Goal: Task Accomplishment & Management: Use online tool/utility

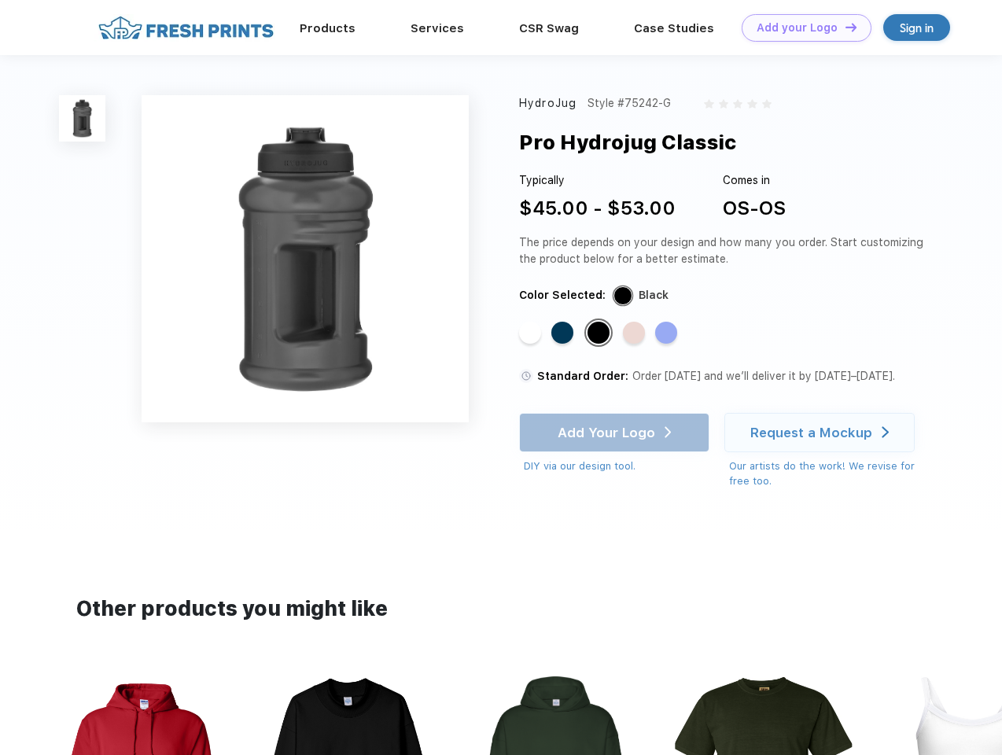
click at [801, 28] on link "Add your Logo Design Tool" at bounding box center [807, 28] width 130 height 28
click at [0, 0] on div "Design Tool" at bounding box center [0, 0] width 0 height 0
click at [844, 27] on link "Add your Logo Design Tool" at bounding box center [807, 28] width 130 height 28
click at [83, 118] on img at bounding box center [82, 118] width 46 height 46
click at [532, 333] on div "Standard Color" at bounding box center [530, 333] width 22 height 22
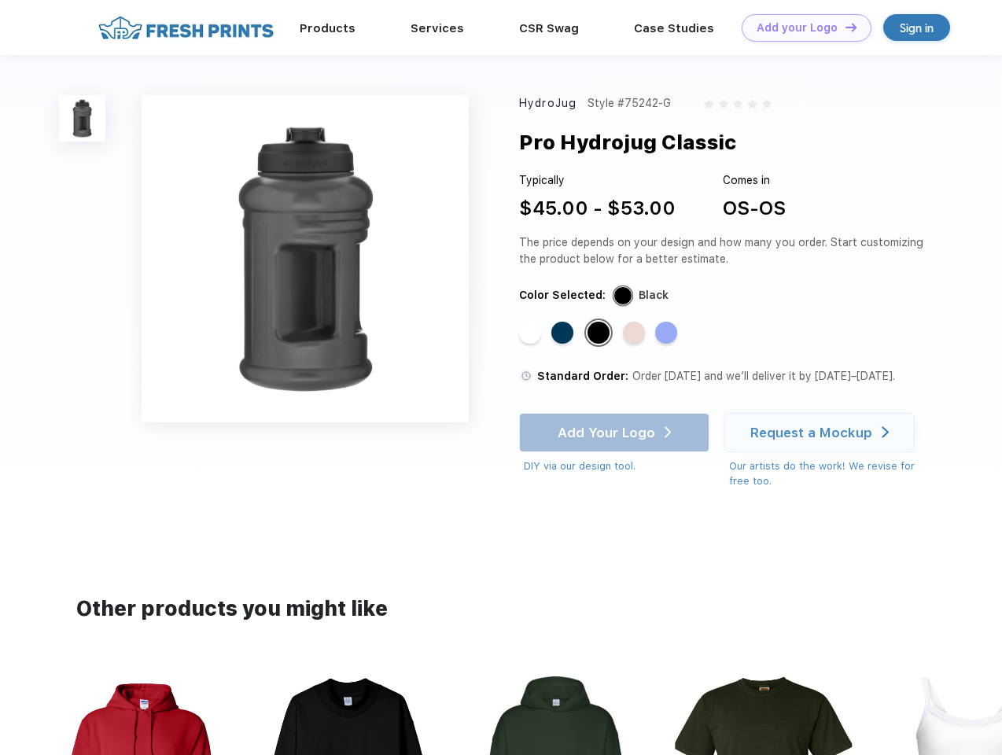
click at [564, 333] on div "Standard Color" at bounding box center [562, 333] width 22 height 22
click at [600, 333] on div "Standard Color" at bounding box center [598, 333] width 22 height 22
click at [635, 333] on div "Standard Color" at bounding box center [634, 333] width 22 height 22
click at [668, 333] on div "Standard Color" at bounding box center [666, 333] width 22 height 22
click at [616, 433] on div "Add Your Logo DIY via our design tool. Ah shoot! This product isn't up in our d…" at bounding box center [614, 443] width 190 height 61
